Goal: Navigation & Orientation: Understand site structure

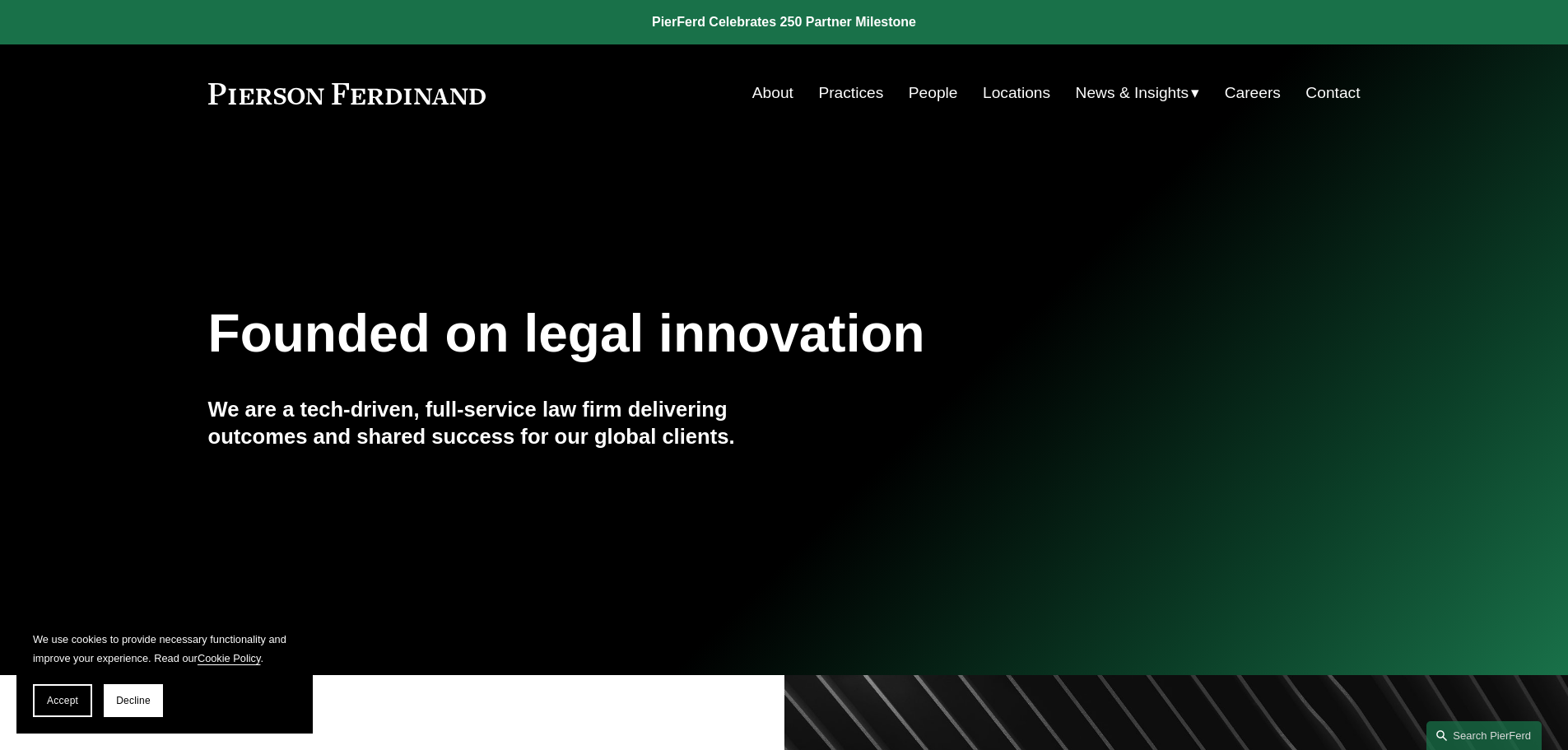
click at [1324, 97] on link "Contact" at bounding box center [1333, 93] width 55 height 32
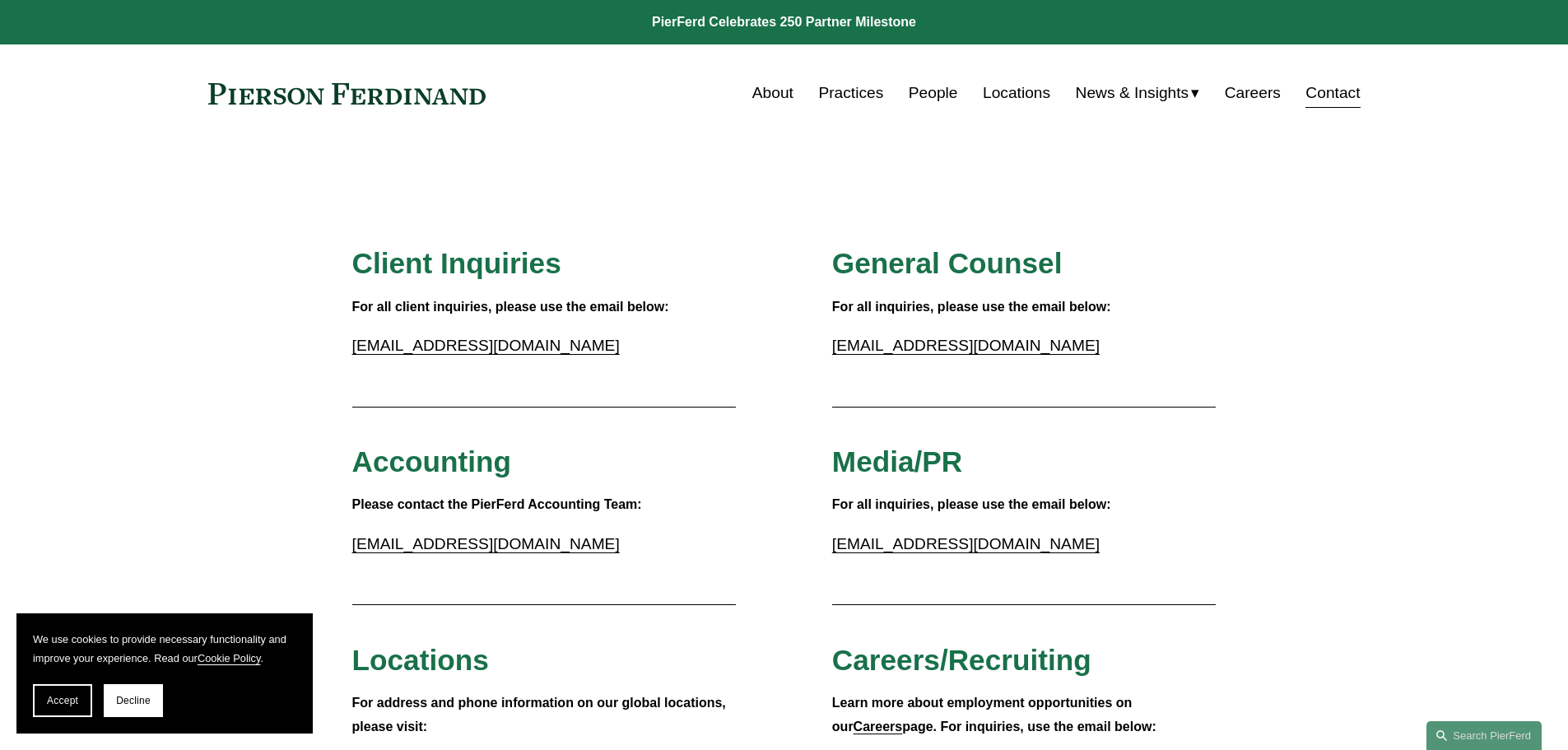
click at [938, 93] on link "People" at bounding box center [933, 93] width 50 height 32
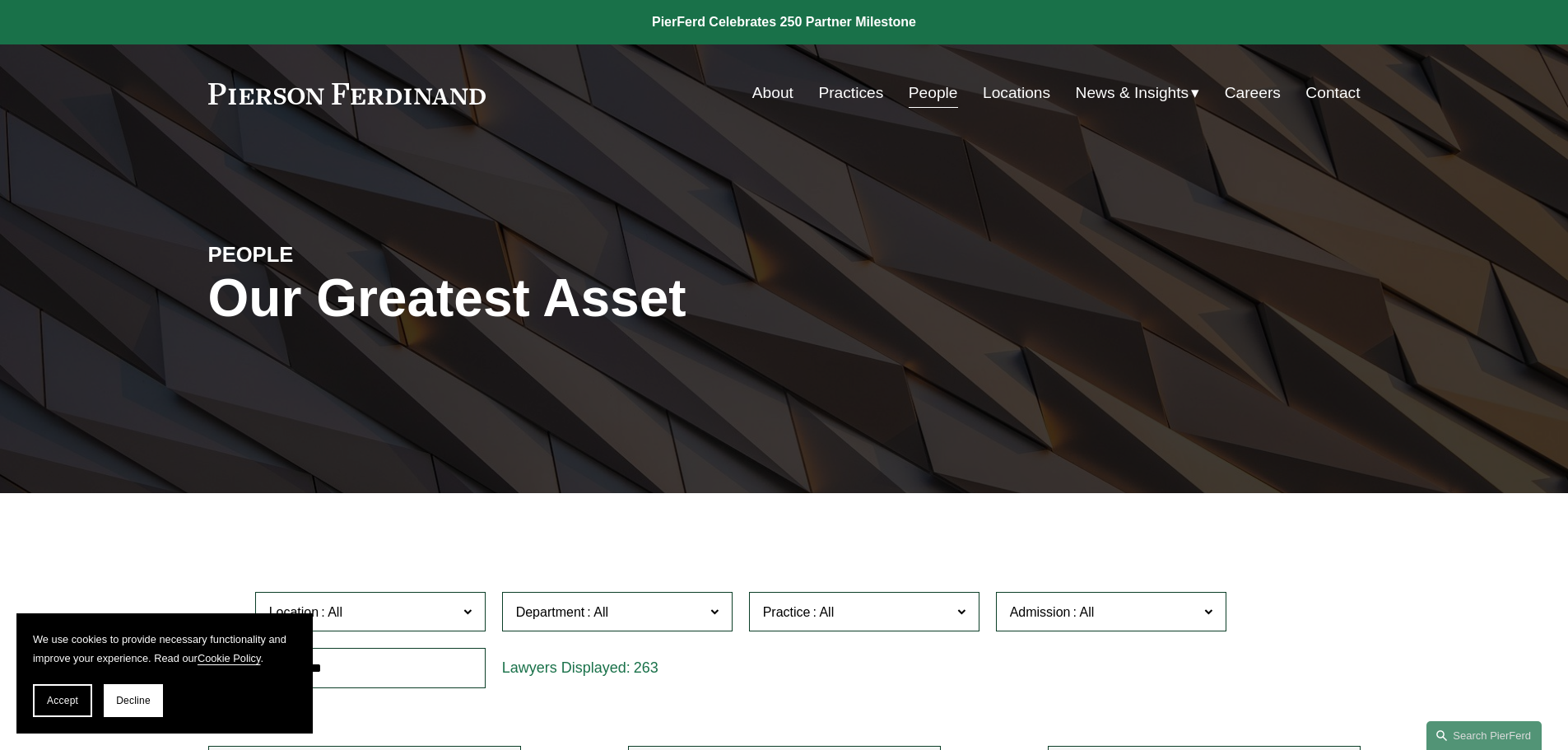
click at [1013, 95] on link "Locations" at bounding box center [1016, 93] width 67 height 32
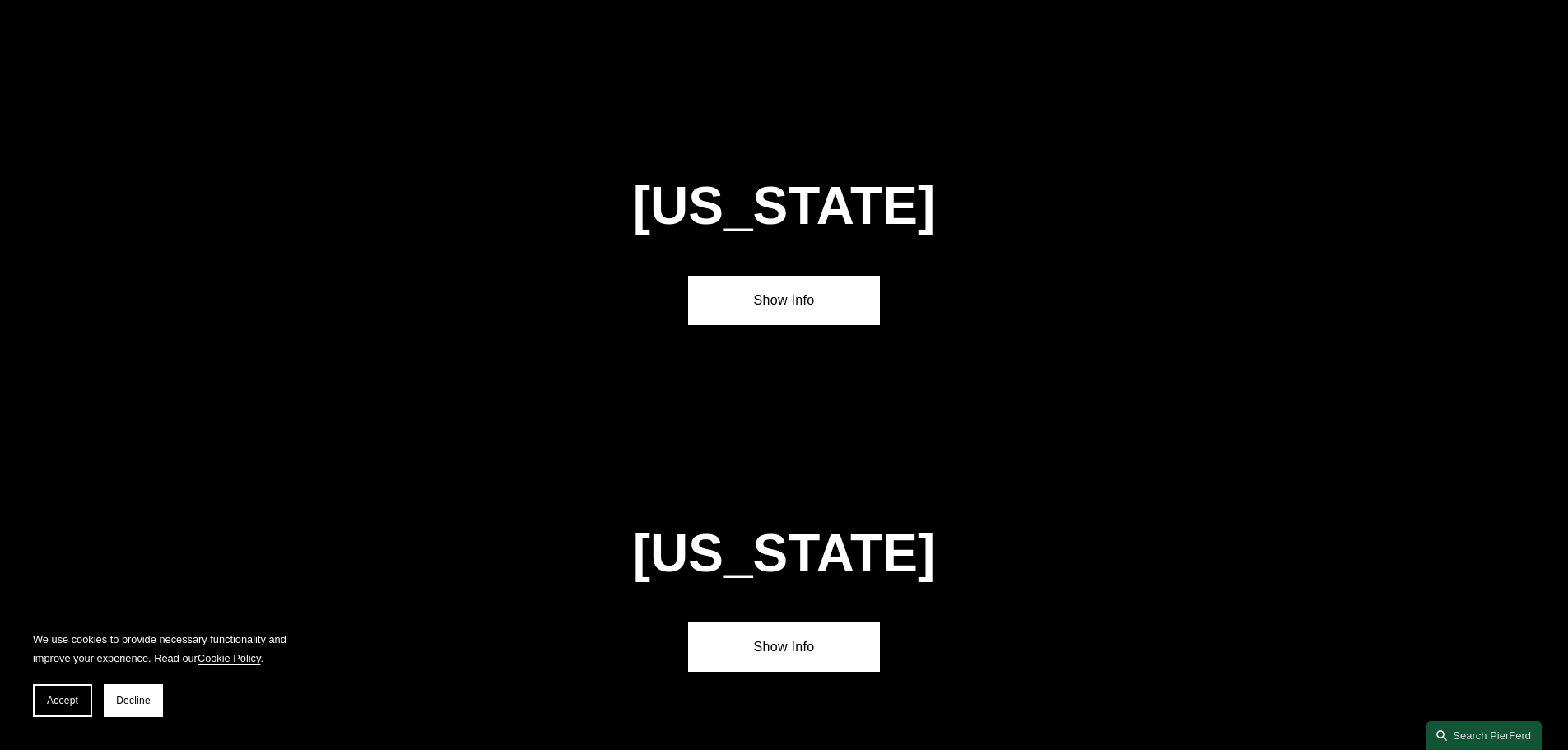
scroll to position [4281, 0]
